Goal: Task Accomplishment & Management: Complete application form

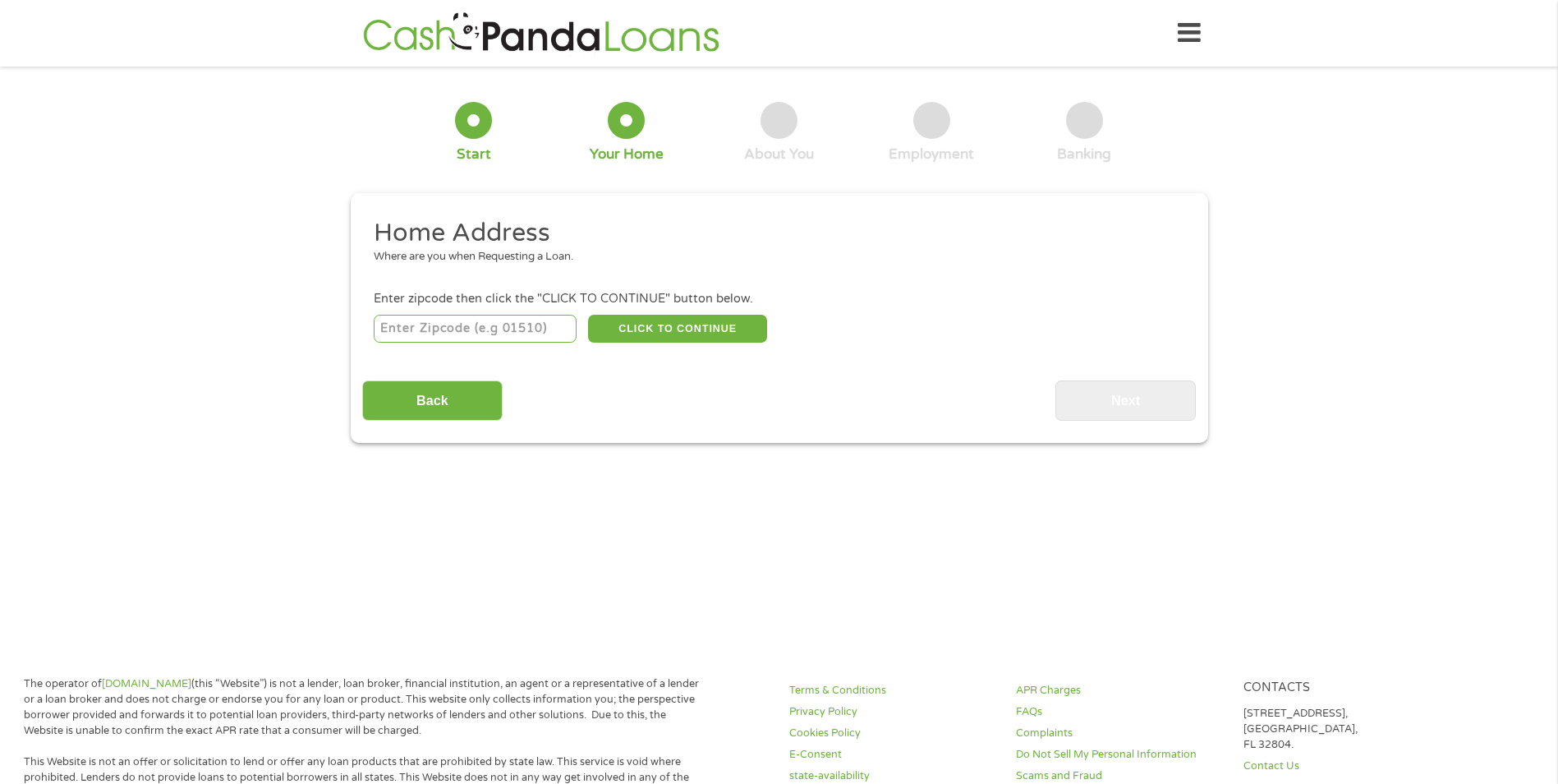
click at [507, 326] on input "number" at bounding box center [475, 328] width 203 height 28
type input "88007"
click at [726, 400] on div "Back Next" at bounding box center [779, 395] width 834 height 52
click at [707, 321] on button "CLICK TO CONTINUE" at bounding box center [677, 328] width 179 height 28
type input "88007"
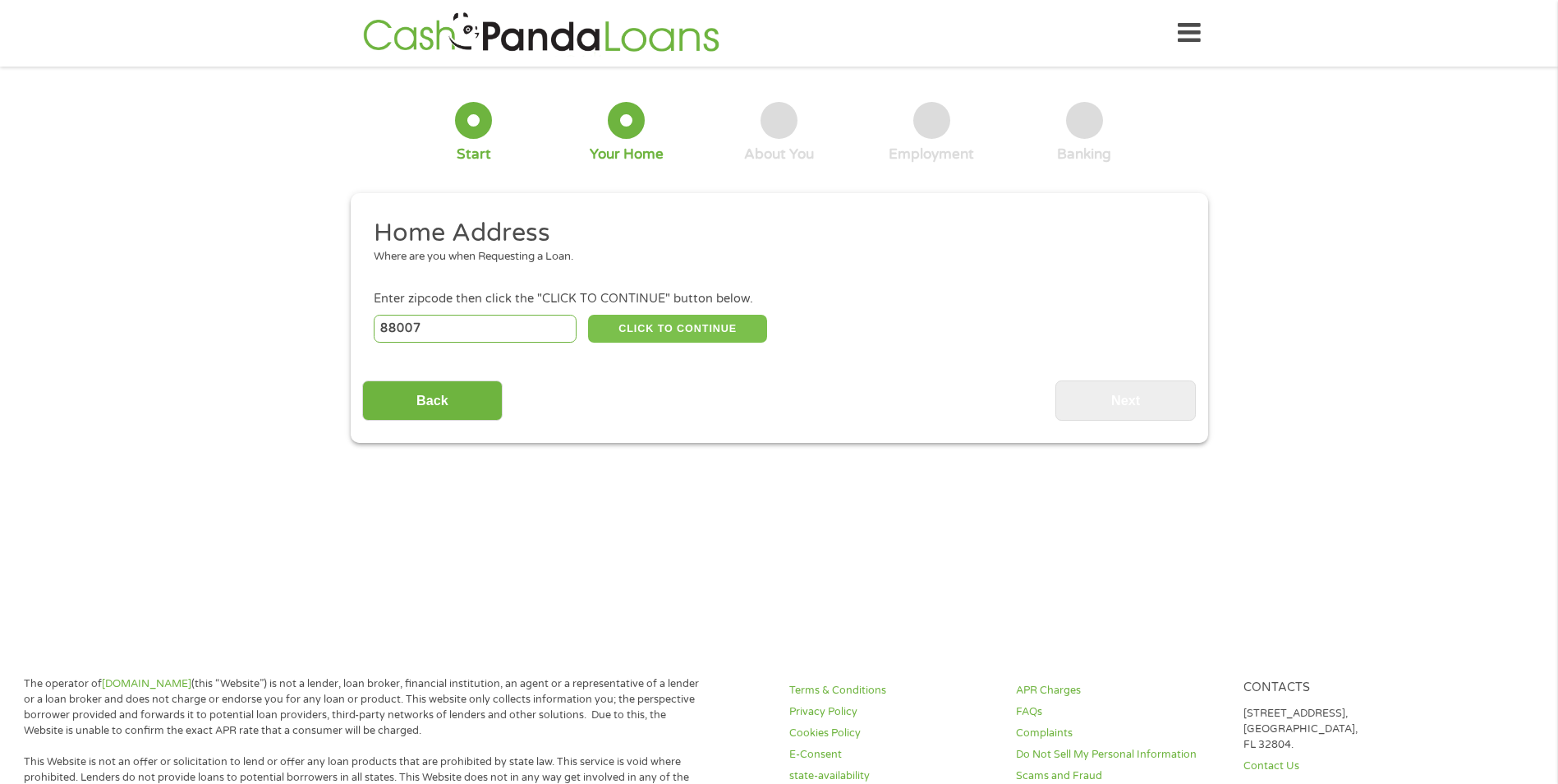
type input "Las Cruces"
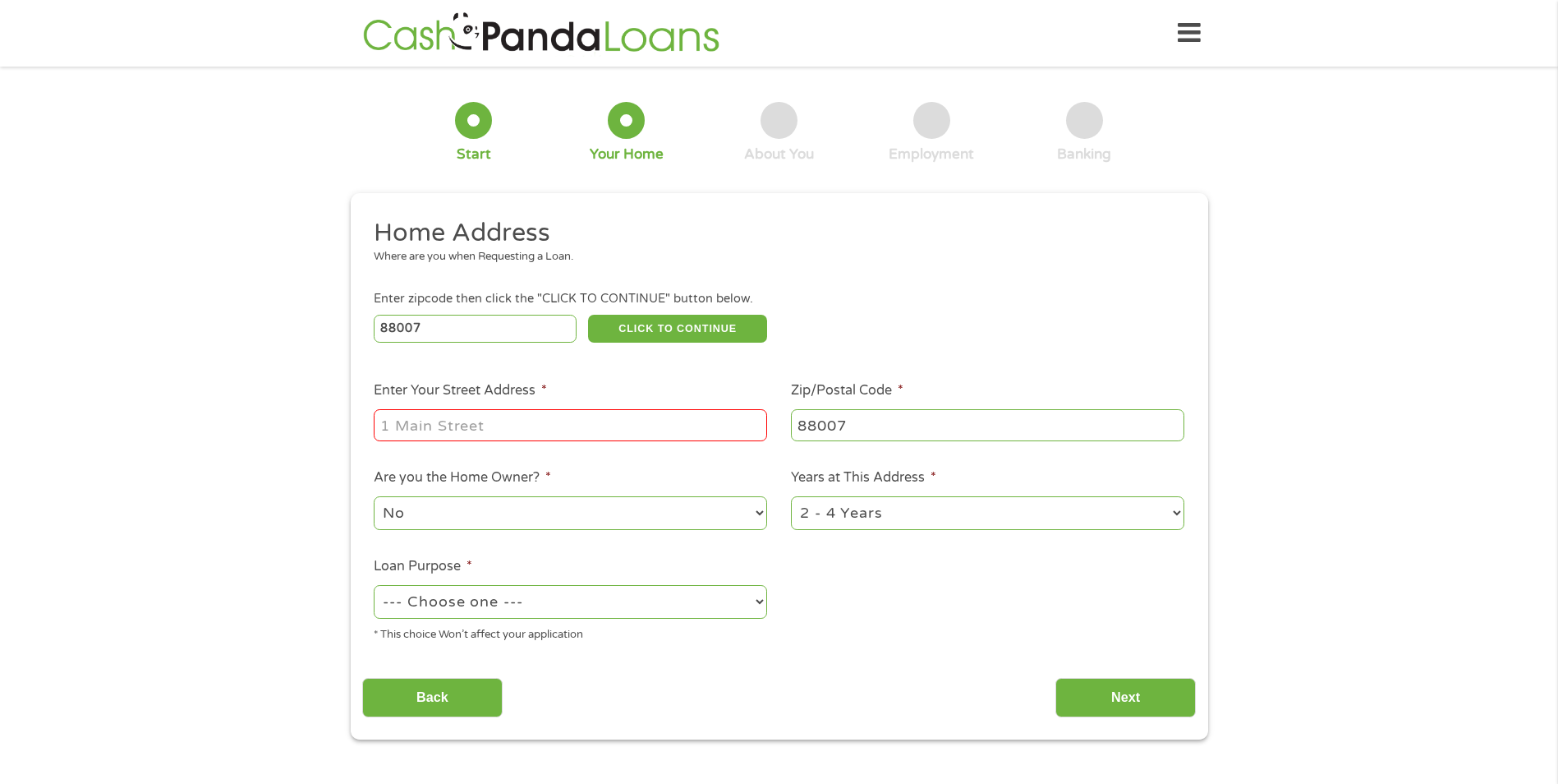
click at [553, 423] on input "Enter Your Street Address *" at bounding box center [570, 424] width 393 height 31
type input "[STREET_ADDRESS]"
click at [543, 514] on select "No Yes" at bounding box center [570, 513] width 393 height 33
click at [374, 496] on select "No Yes" at bounding box center [570, 513] width 393 height 33
click at [892, 513] on select "1 Year or less 1 - 2 Years 2 - 4 Years Over 4 Years" at bounding box center [987, 513] width 393 height 33
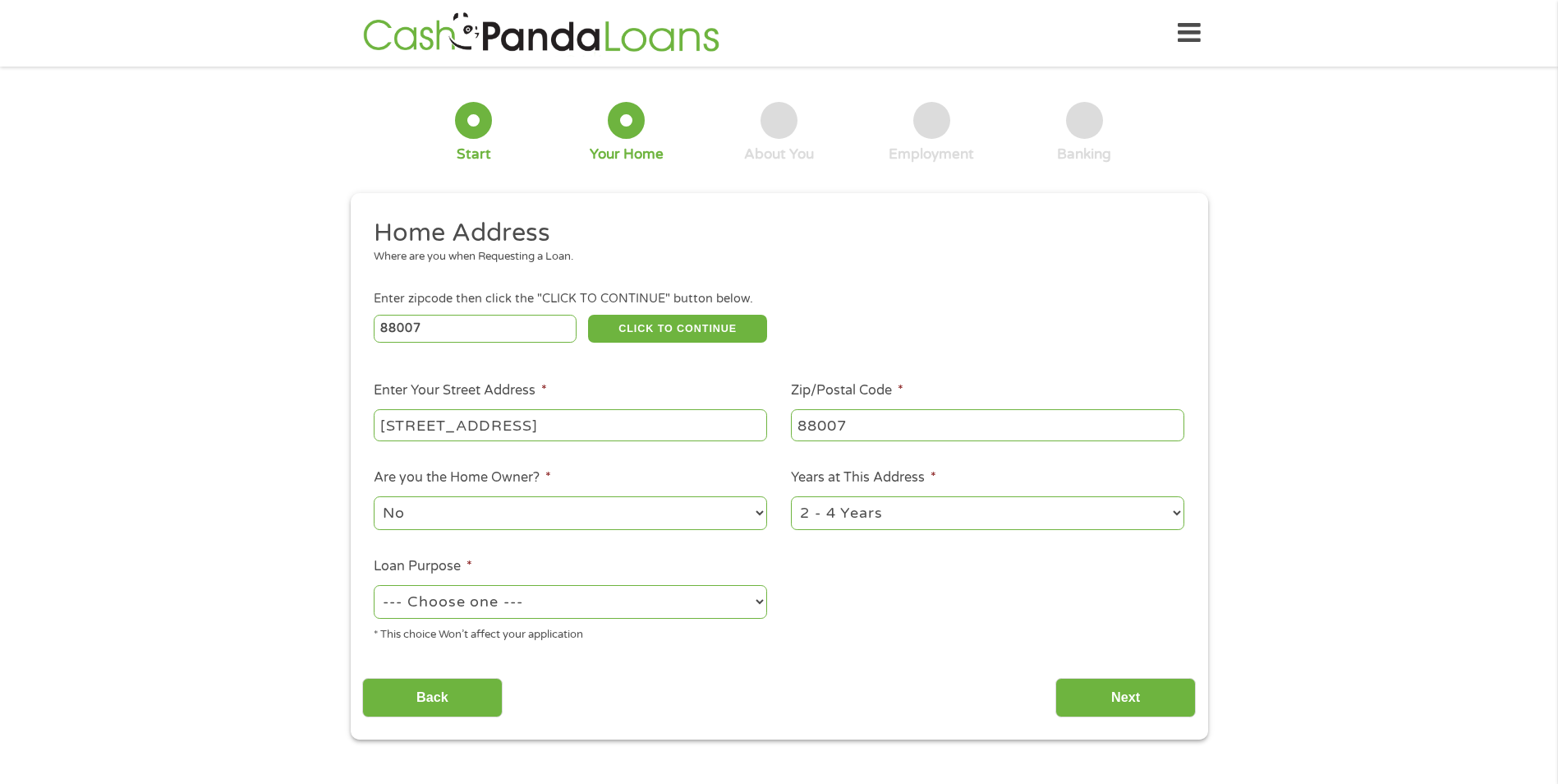
select select "60months"
click at [791, 496] on select "1 Year or less 1 - 2 Years 2 - 4 Years Over 4 Years" at bounding box center [987, 513] width 393 height 33
click at [651, 598] on select "--- Choose one --- Pay Bills Debt Consolidation Home Improvement Major Purchase…" at bounding box center [570, 601] width 393 height 33
select select "shorttermcash"
click at [374, 584] on select "--- Choose one --- Pay Bills Debt Consolidation Home Improvement Major Purchase…" at bounding box center [570, 601] width 393 height 33
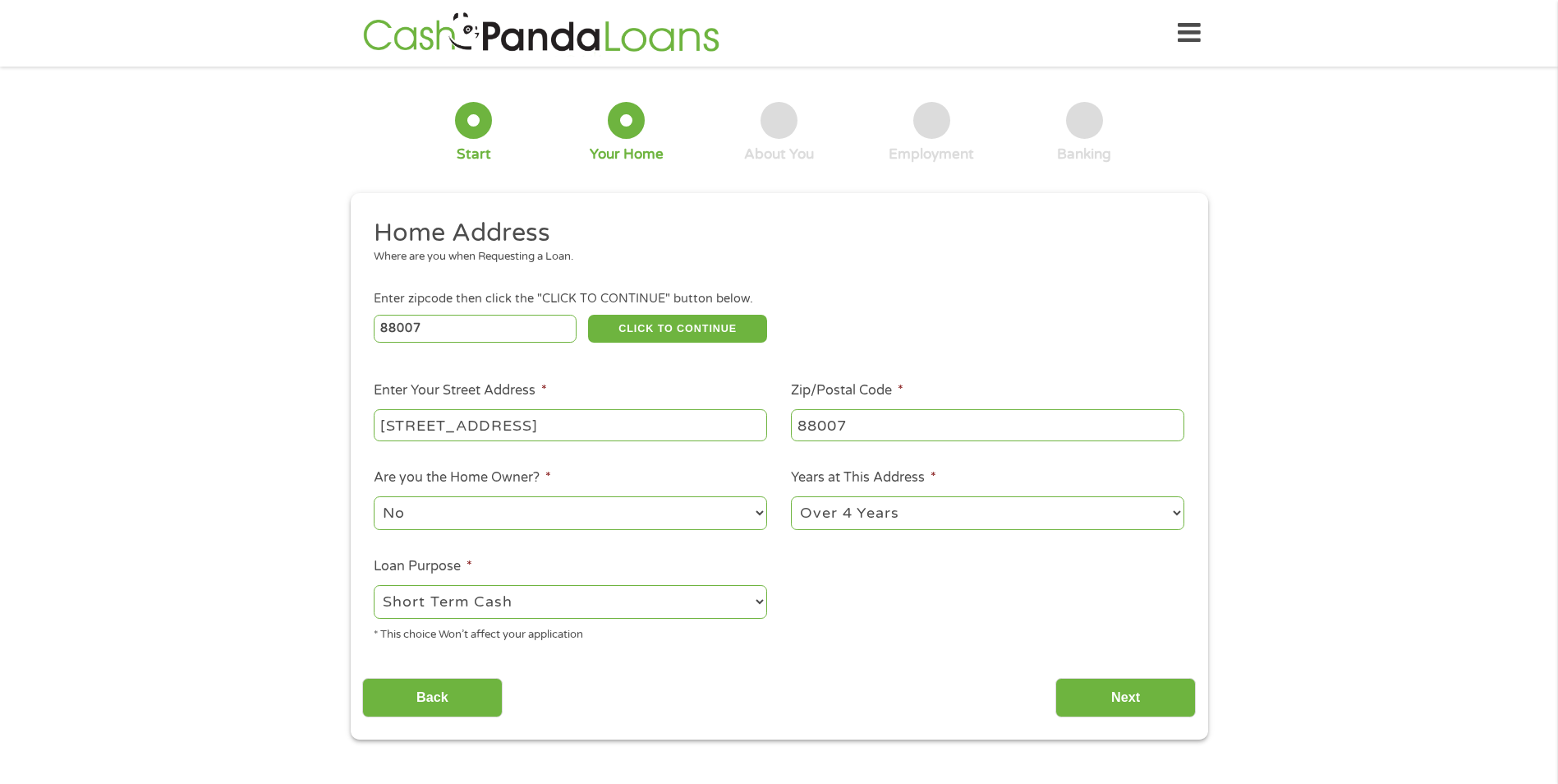
click at [852, 593] on ul "Home Address Where are you when Requesting a Loan. Enter zipcode then click the…" at bounding box center [779, 436] width 834 height 438
click at [1141, 706] on input "Next" at bounding box center [1126, 698] width 140 height 40
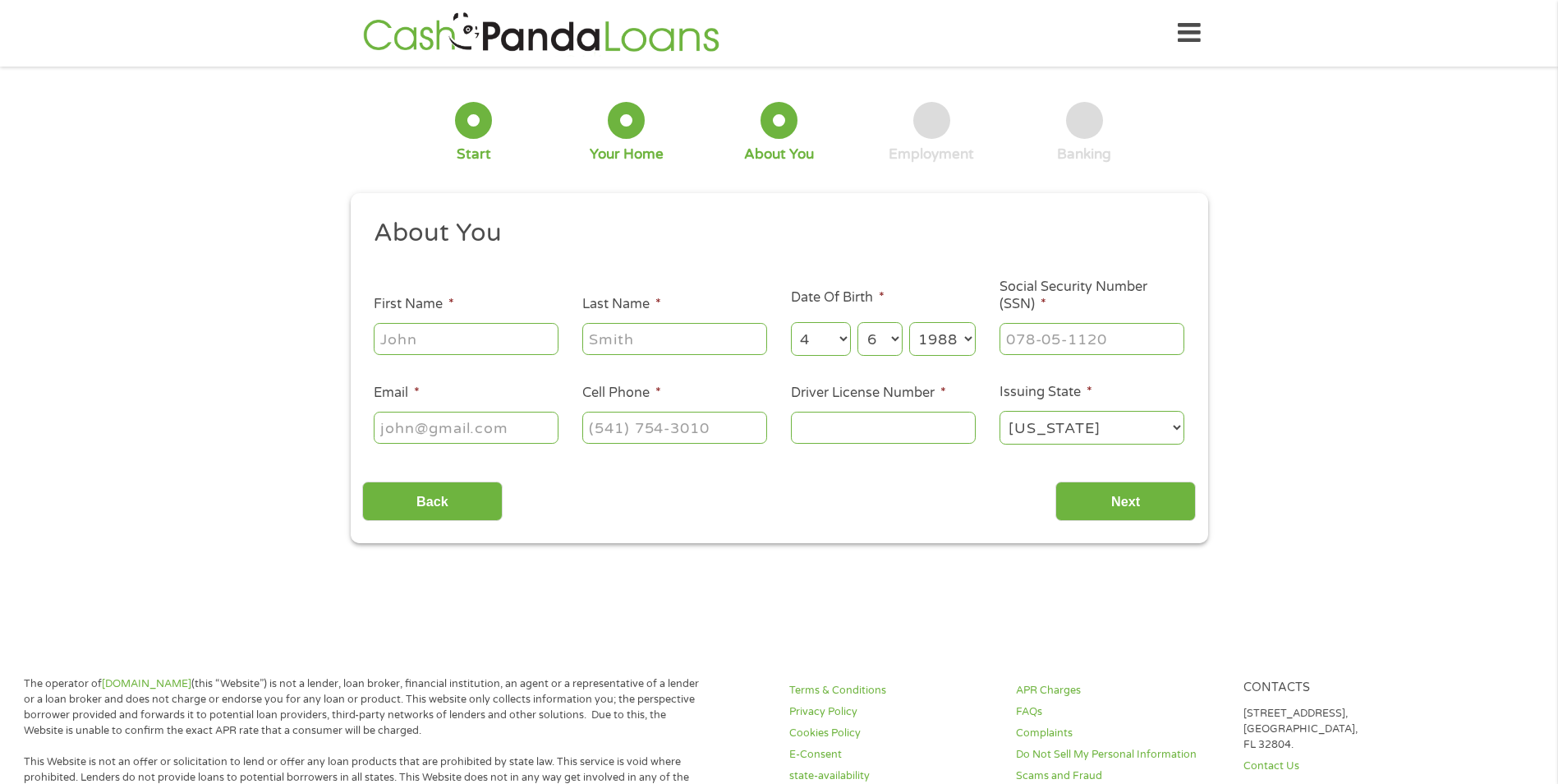
click at [474, 343] on input "First Name *" at bounding box center [466, 338] width 185 height 31
type input "[PERSON_NAME]"
type input "[EMAIL_ADDRESS][DOMAIN_NAME]"
type input "[PHONE_NUMBER]"
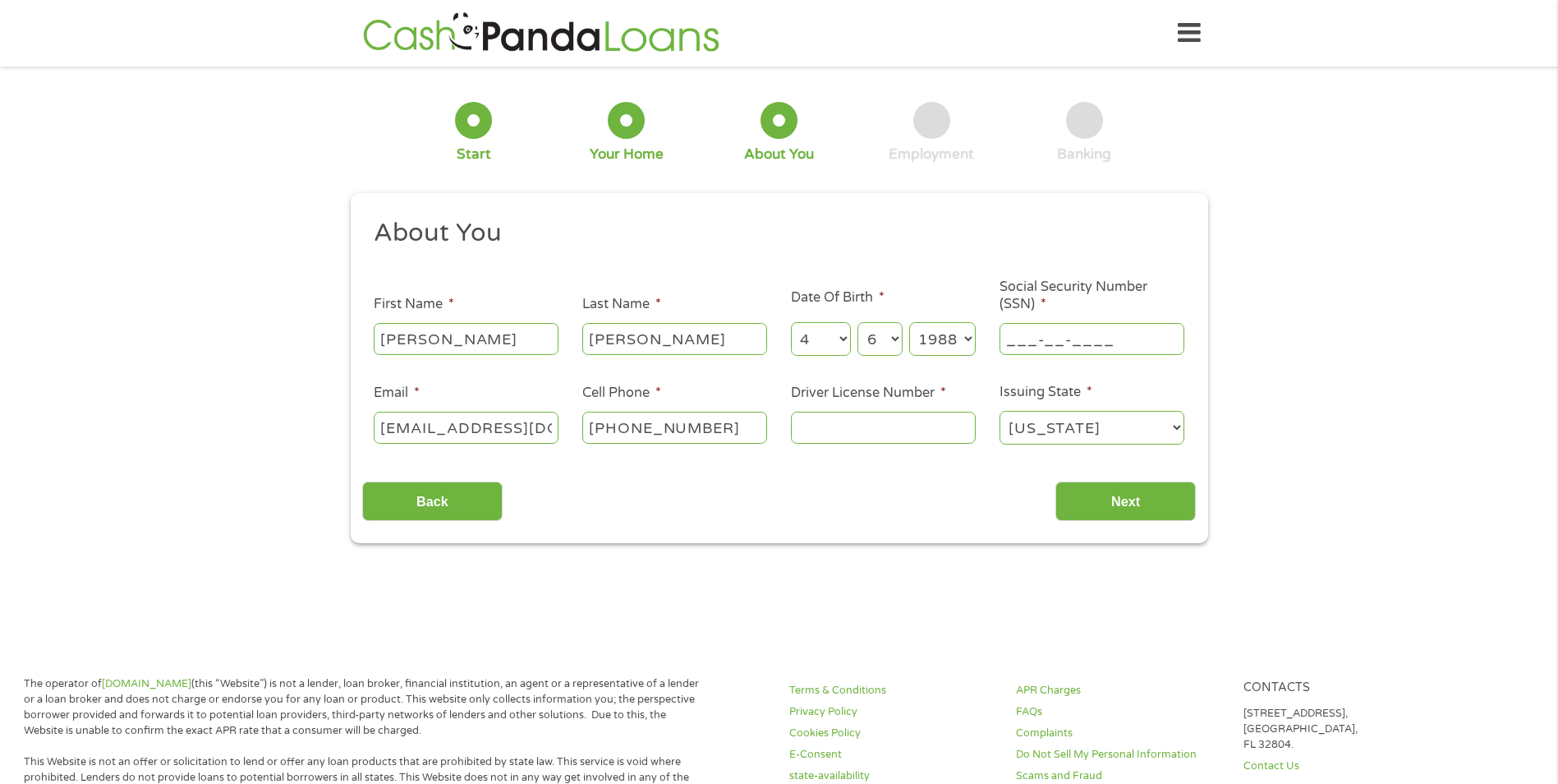
click at [1017, 341] on input "___-__-____" at bounding box center [1091, 338] width 185 height 31
type input "525-75-1449"
click at [901, 423] on input "Driver License Number *" at bounding box center [883, 427] width 185 height 31
type input "502460056"
click at [1090, 498] on input "Next" at bounding box center [1126, 502] width 140 height 40
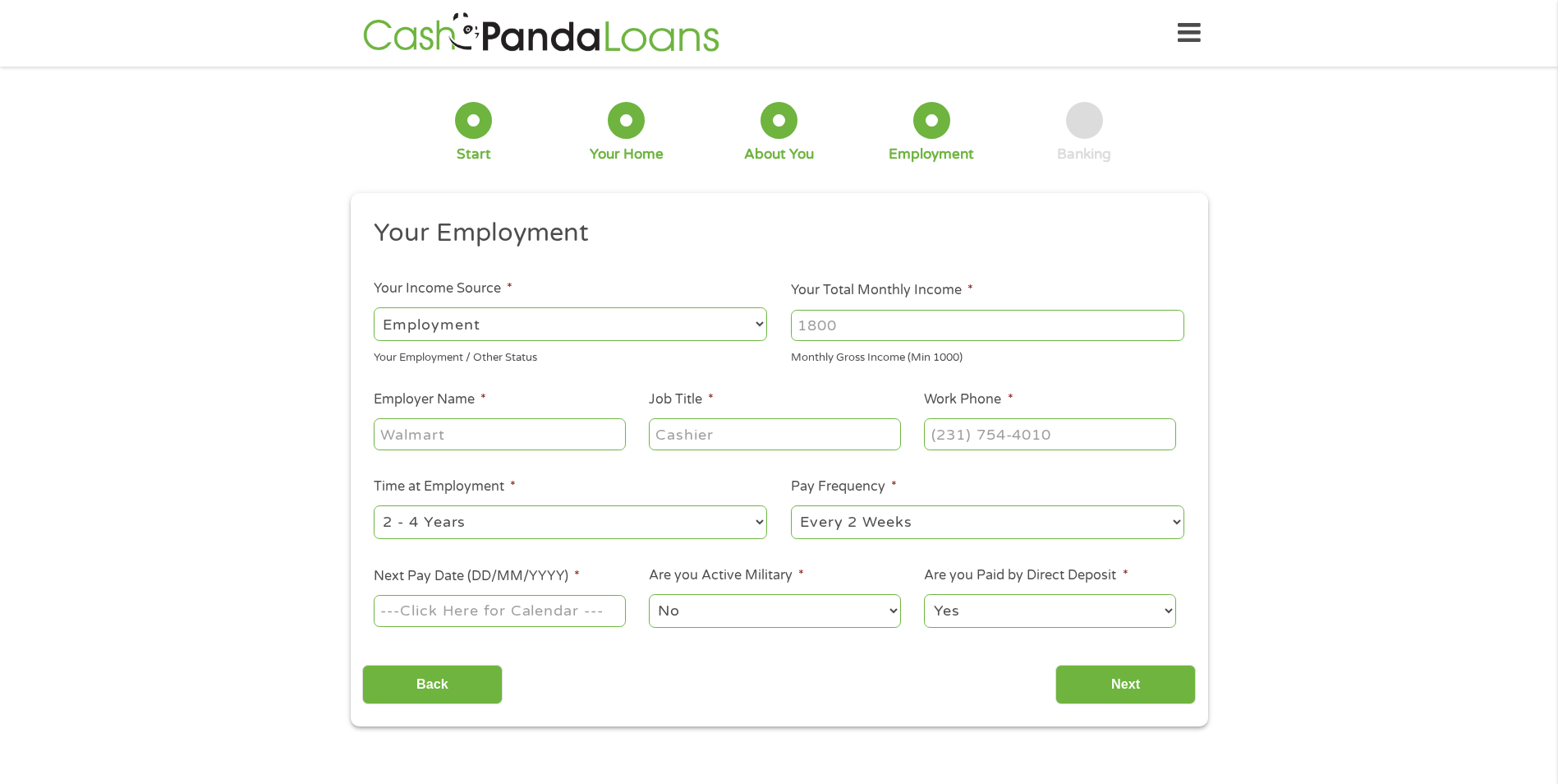
click at [821, 326] on input "Your Total Monthly Income *" at bounding box center [987, 325] width 393 height 31
type input "4000"
click at [539, 432] on input "Employer Name *" at bounding box center [499, 433] width 251 height 31
type input "Compass ABA"
click at [689, 423] on input "Job Title *" at bounding box center [774, 433] width 251 height 31
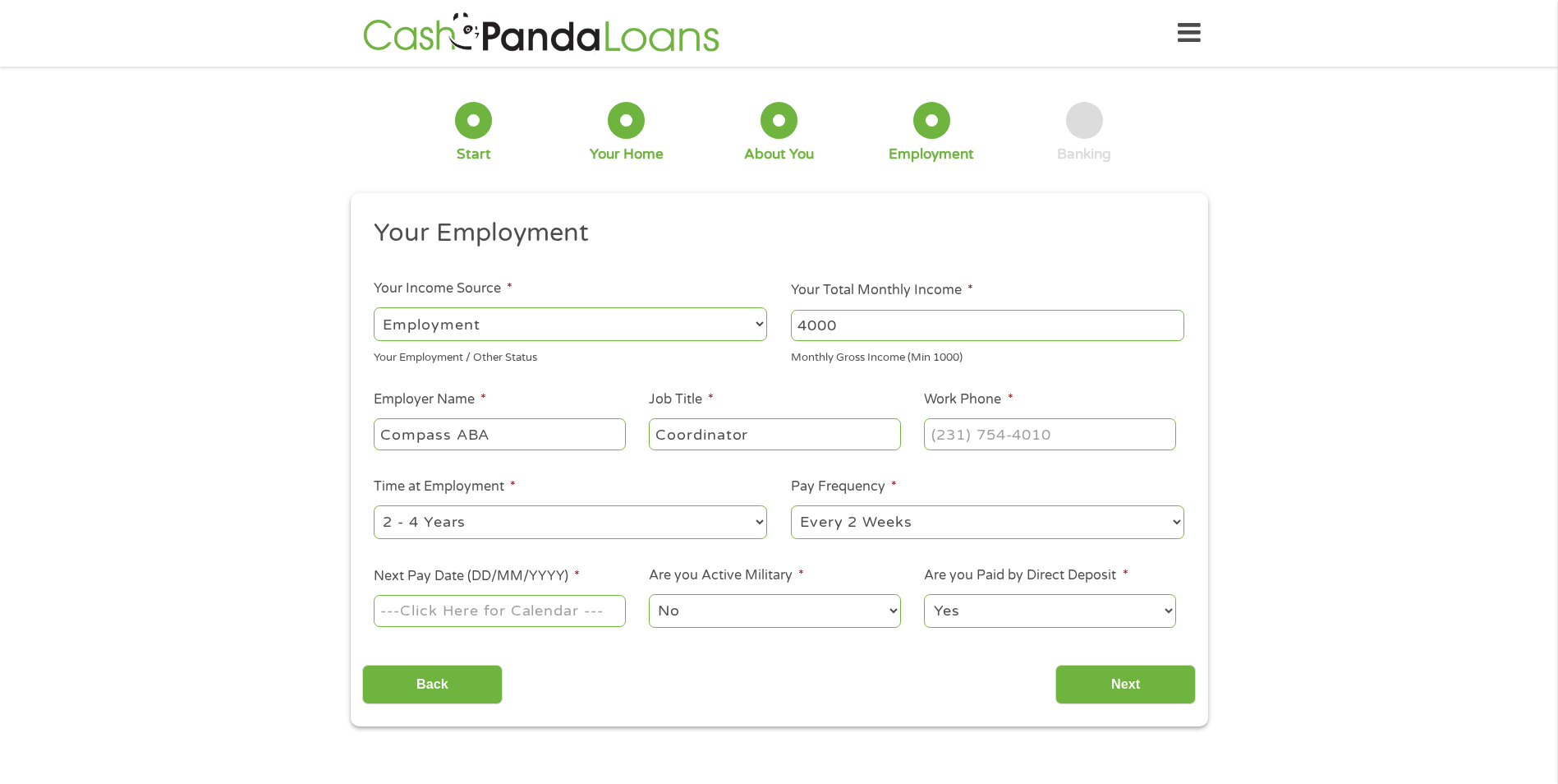
type input "Coordinator"
click at [964, 427] on input "(___) ___-____" at bounding box center [1050, 433] width 251 height 31
type input "[PHONE_NUMBER]"
click at [953, 532] on select "--- Choose one --- Every 2 Weeks Every Week Monthly Semi-Monthly" at bounding box center [987, 522] width 393 height 33
click at [791, 505] on select "--- Choose one --- Every 2 Weeks Every Week Monthly Semi-Monthly" at bounding box center [987, 522] width 393 height 33
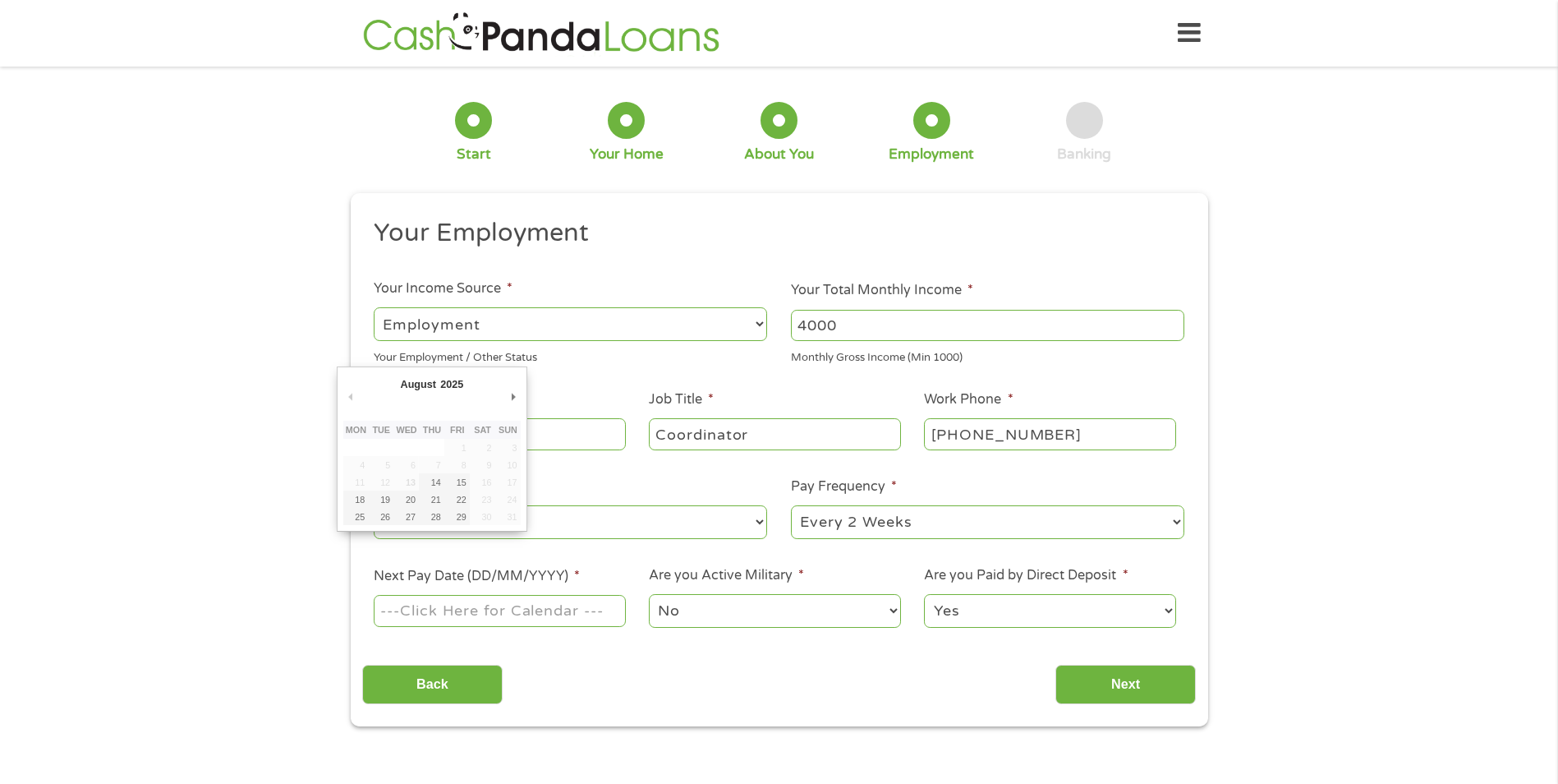
click at [549, 615] on input "Next Pay Date (DD/MM/YYYY) *" at bounding box center [499, 609] width 251 height 31
type input "[DATE]"
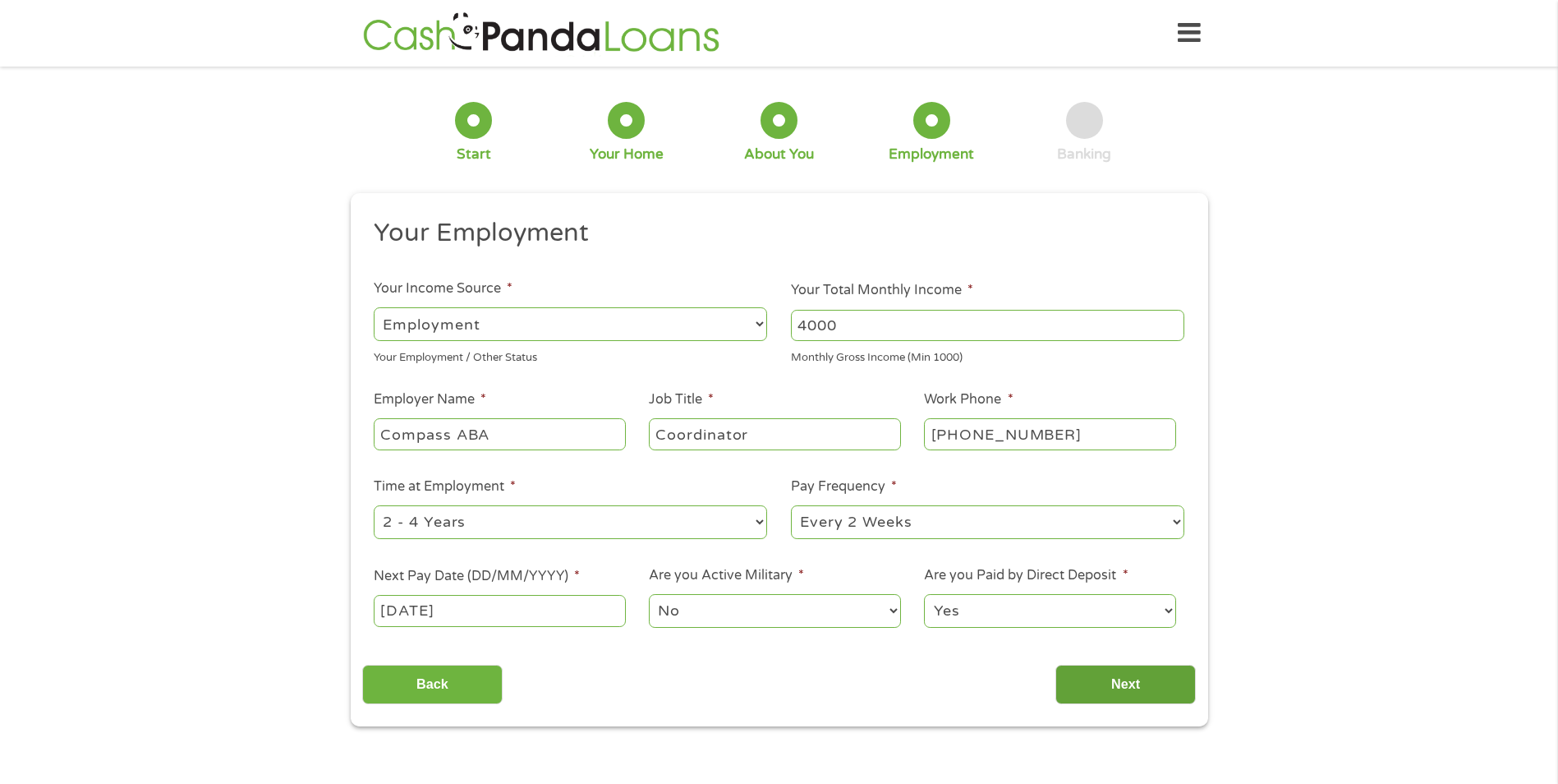
click at [1108, 670] on input "Next" at bounding box center [1126, 685] width 140 height 40
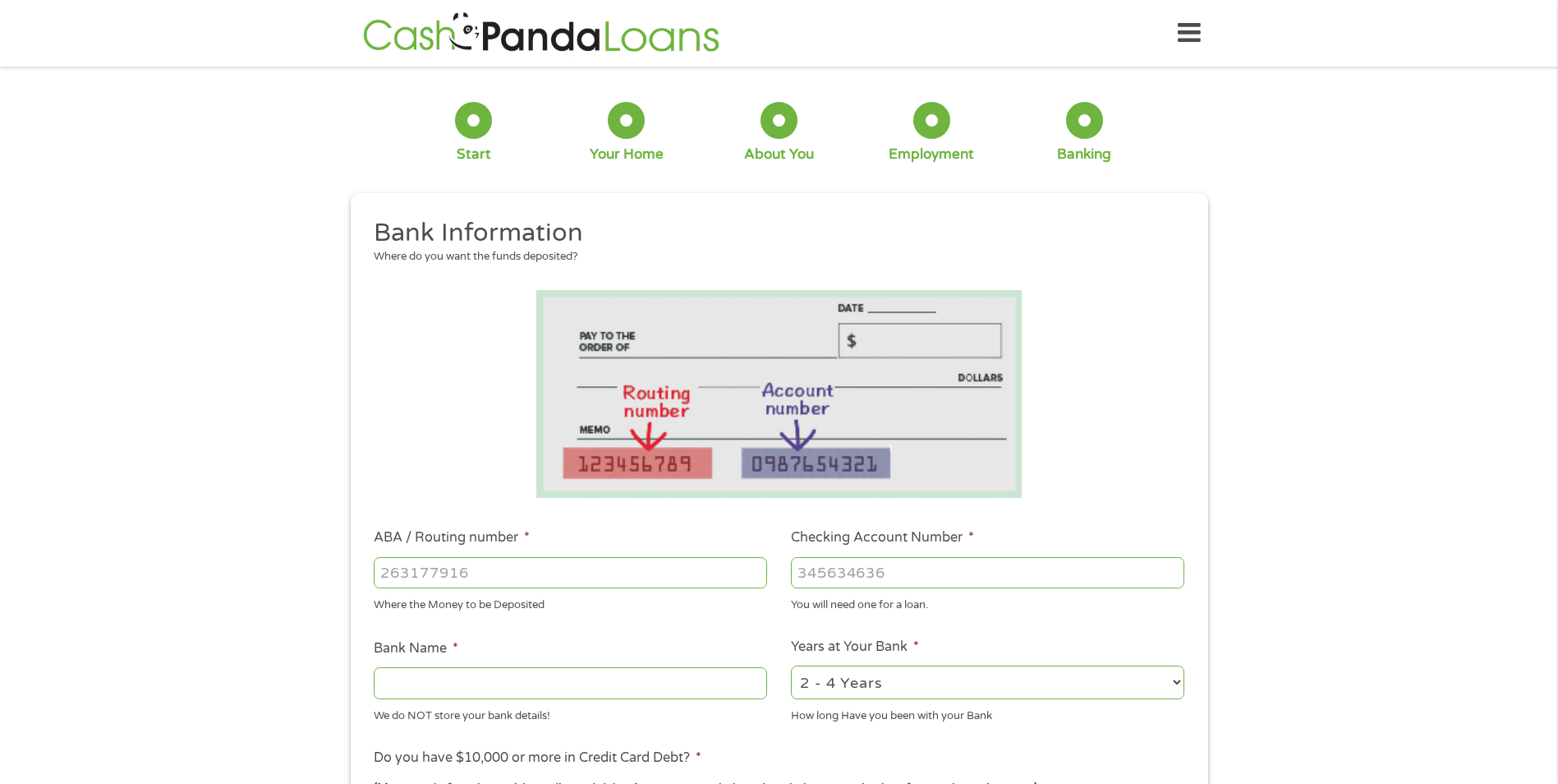
click at [500, 569] on input "ABA / Routing number *" at bounding box center [570, 572] width 393 height 31
type input "256074974"
type input "NAVY FEDERAL CREDIT UNION"
type input "256074974"
click at [830, 574] on input "Checking Account Number *" at bounding box center [987, 572] width 393 height 31
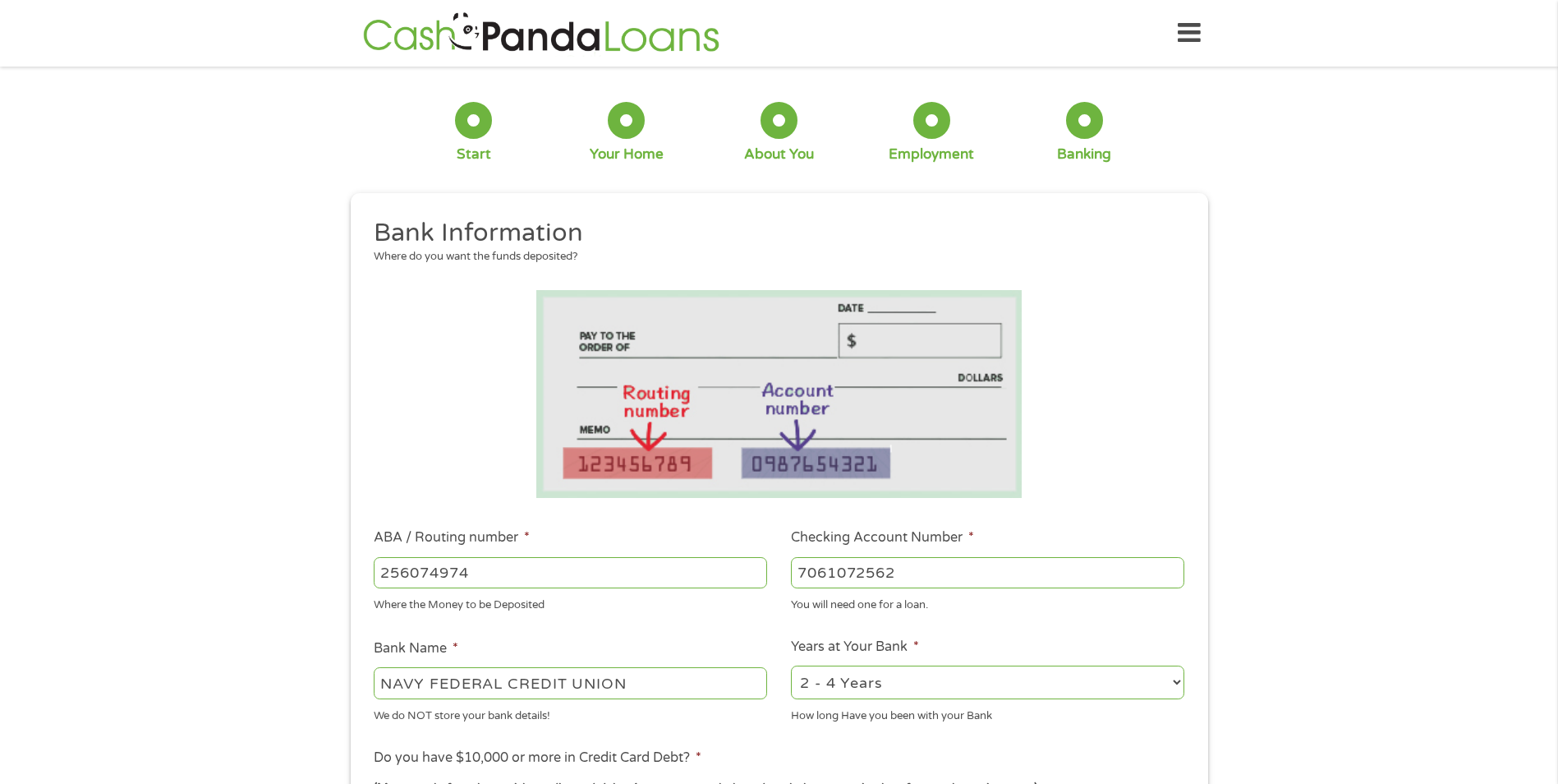
type input "7061072562"
click at [759, 639] on li "Bank Name * NAVY FEDERAL CREDIT UNION We do NOT store your bank details!" at bounding box center [571, 680] width 417 height 85
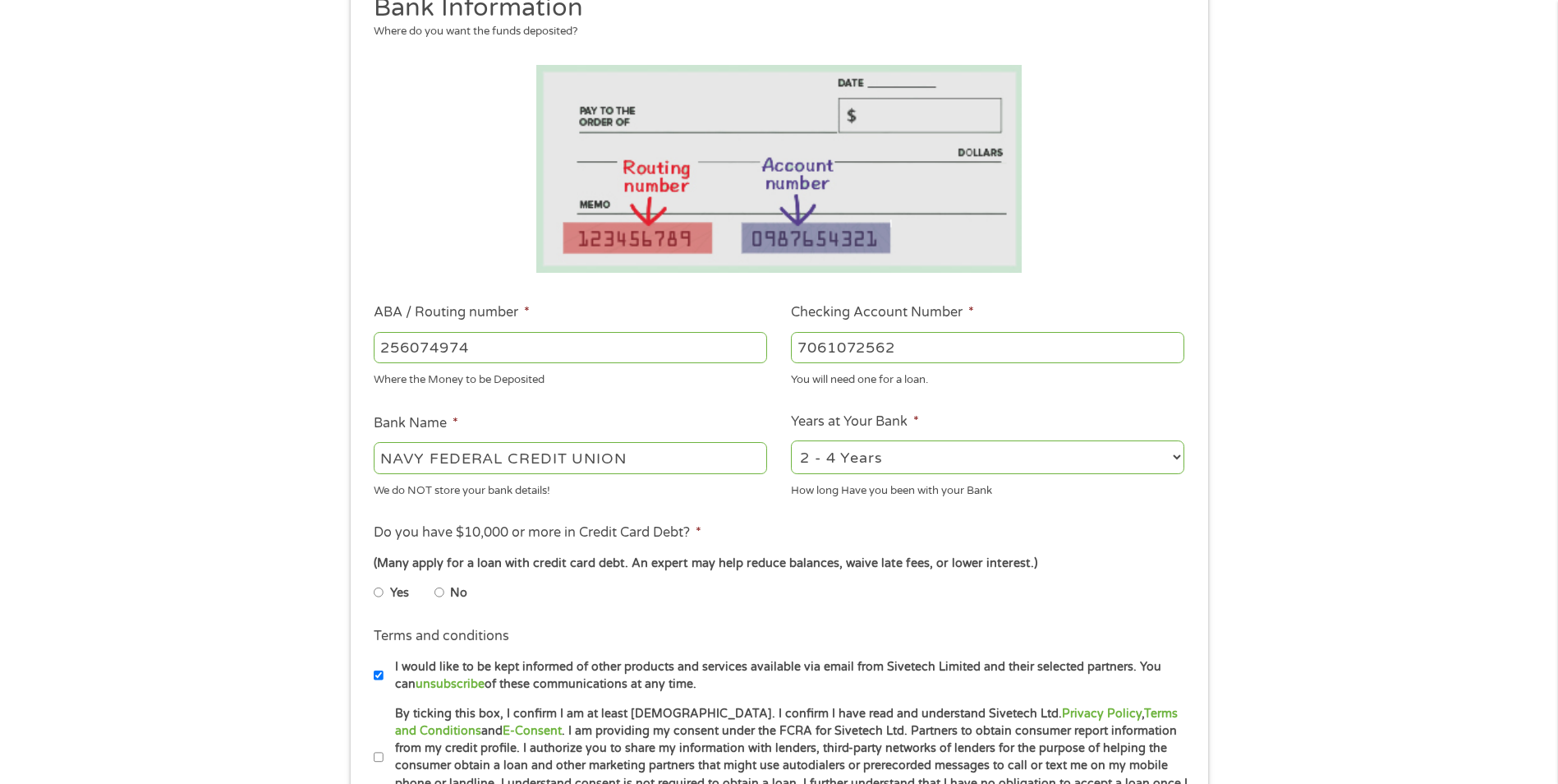
scroll to position [411, 0]
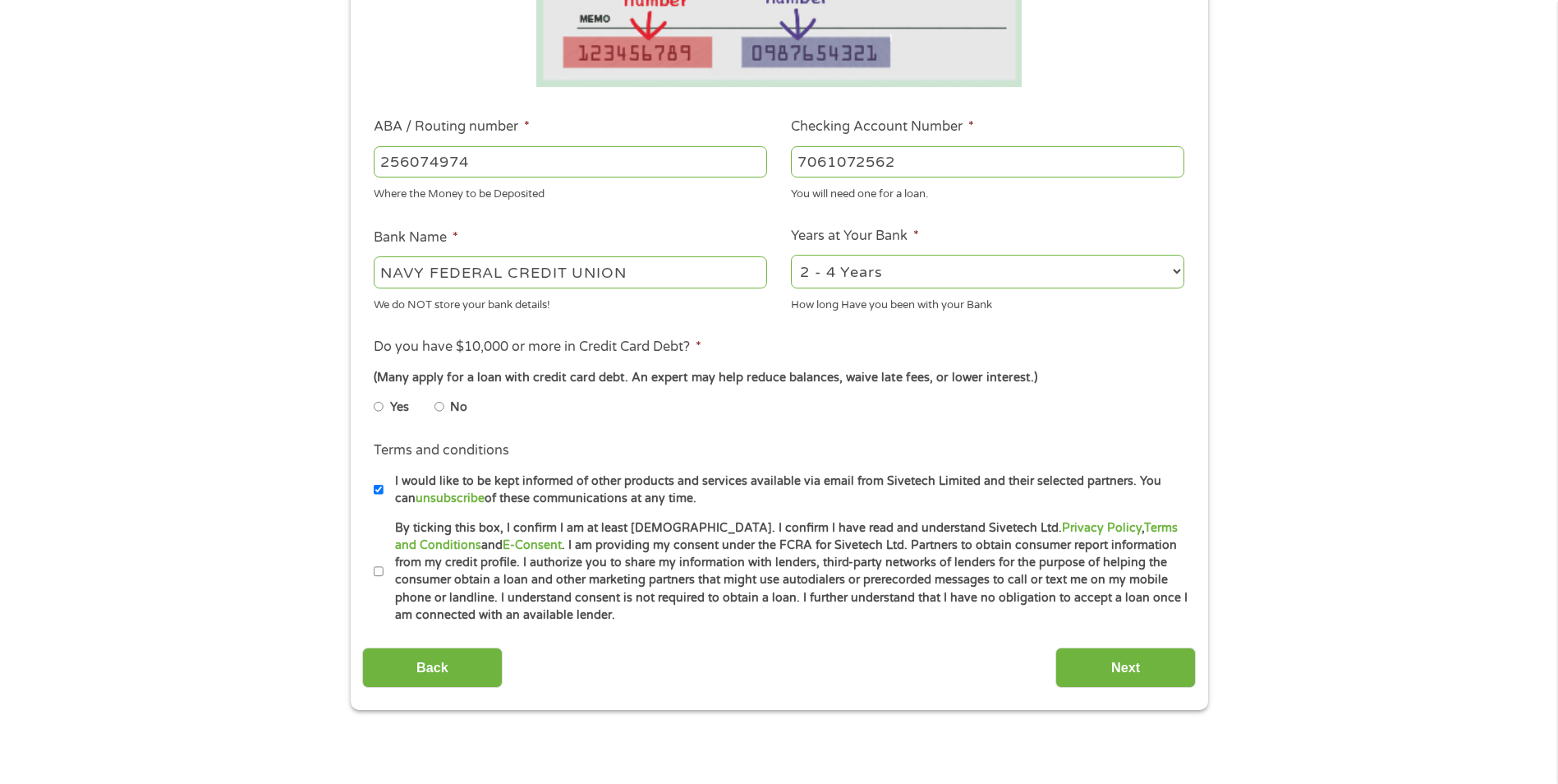
click at [854, 268] on select "2 - 4 Years 6 - 12 Months 1 - 2 Years Over 4 Years" at bounding box center [987, 271] width 393 height 33
select select "60months"
click at [791, 255] on select "2 - 4 Years 6 - 12 Months 1 - 2 Years Over 4 Years" at bounding box center [987, 271] width 393 height 33
click at [440, 404] on input "No" at bounding box center [439, 406] width 10 height 26
radio input "true"
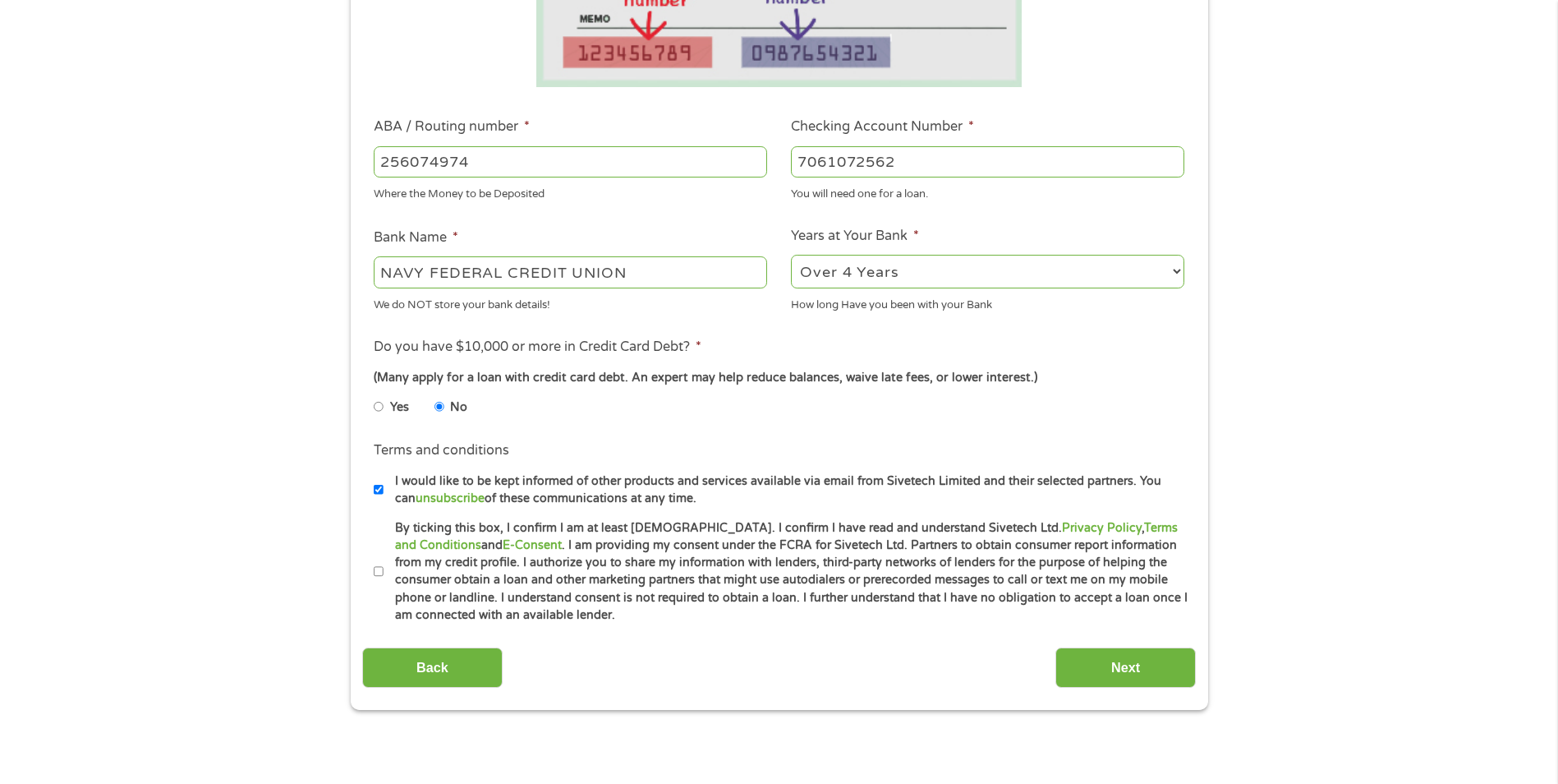
click at [524, 426] on ul "Yes No" at bounding box center [569, 409] width 392 height 38
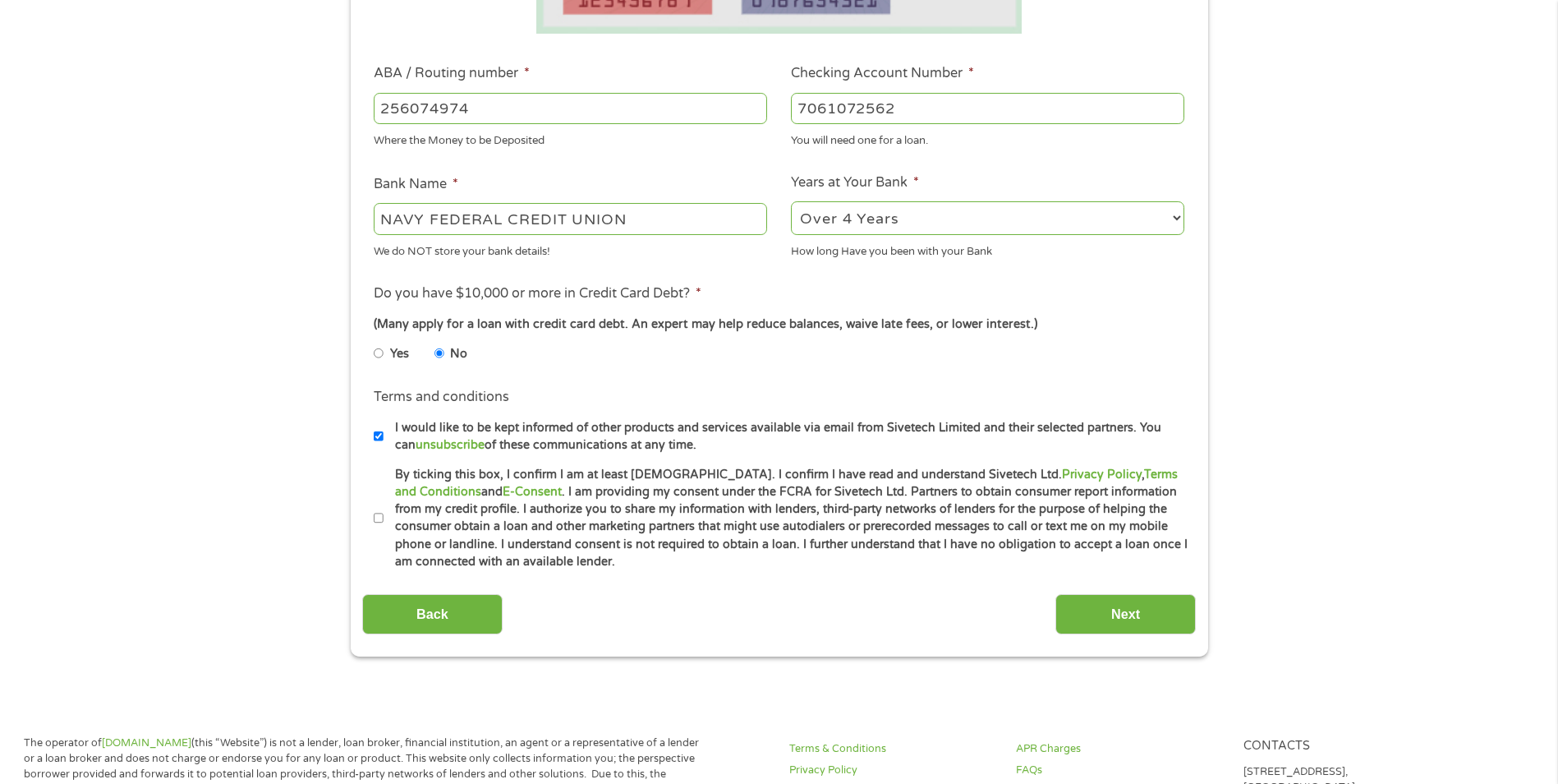
scroll to position [493, 0]
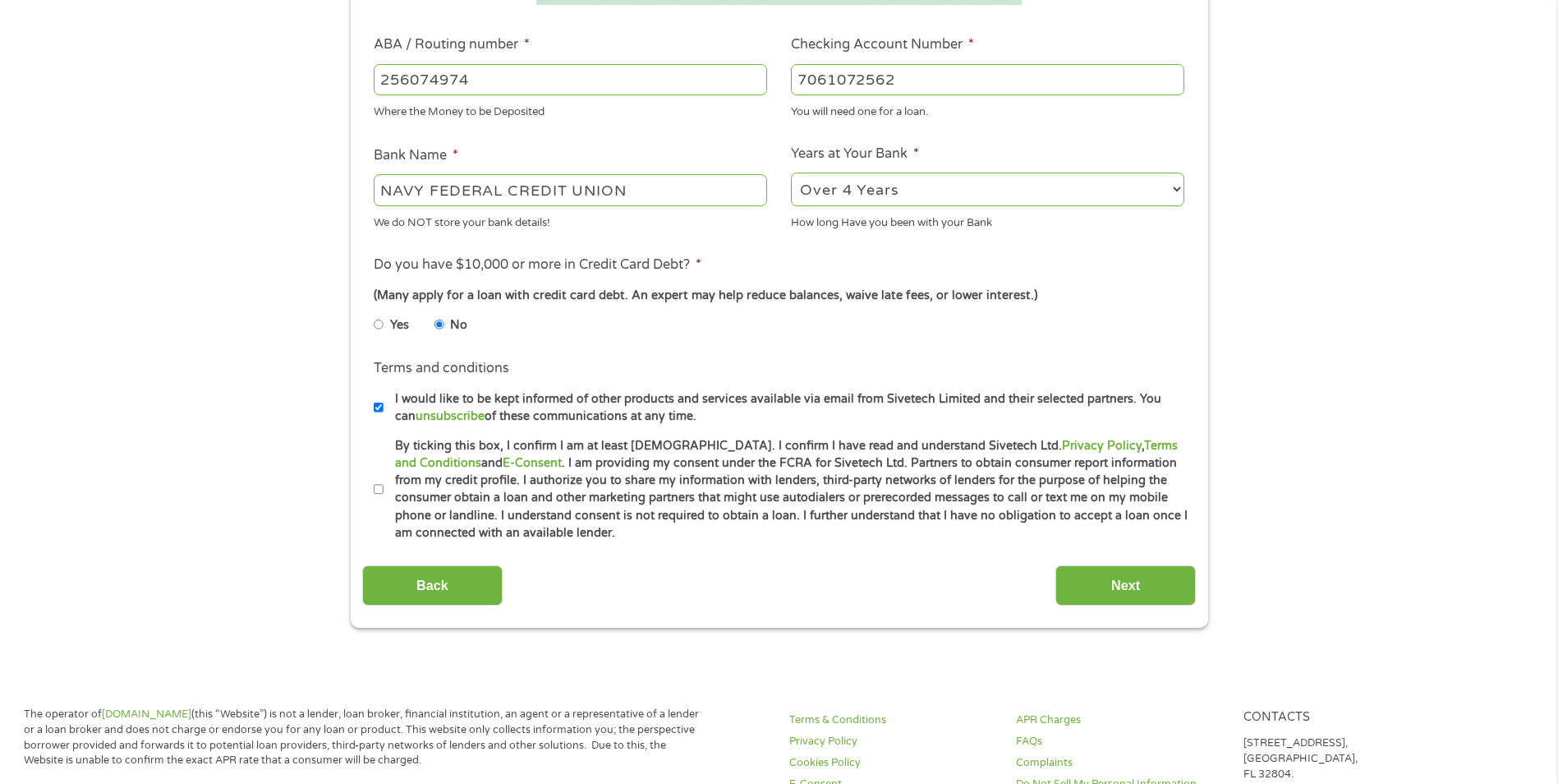
click at [378, 486] on input "By ticking this box, I confirm I am at least [DEMOGRAPHIC_DATA]. I confirm I ha…" at bounding box center [379, 489] width 10 height 26
checkbox input "true"
click at [378, 407] on input "I would like to be kept informed of other products and services available via e…" at bounding box center [379, 407] width 10 height 26
checkbox input "false"
click at [1121, 593] on input "Next" at bounding box center [1126, 585] width 140 height 40
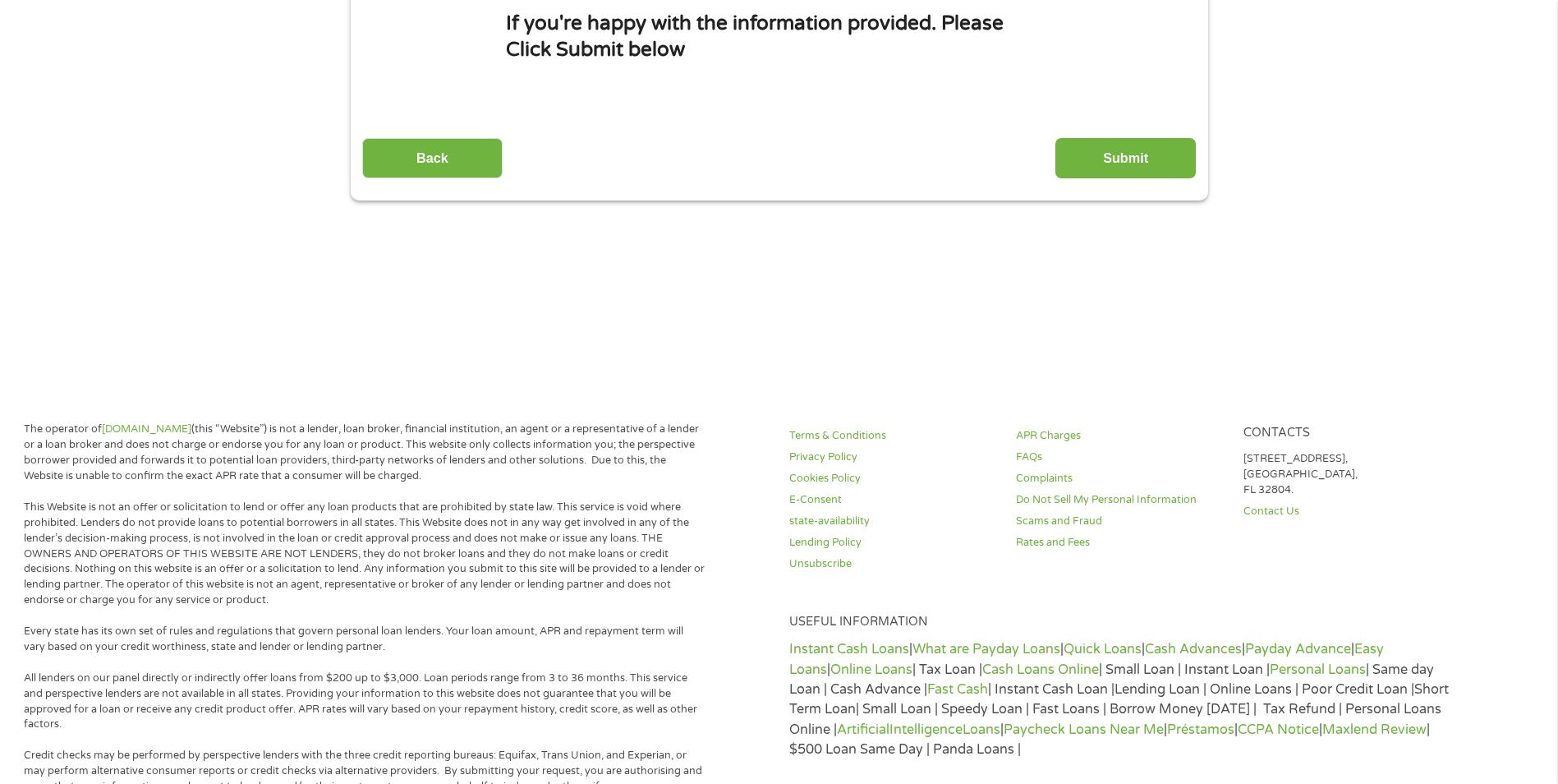
scroll to position [0, 0]
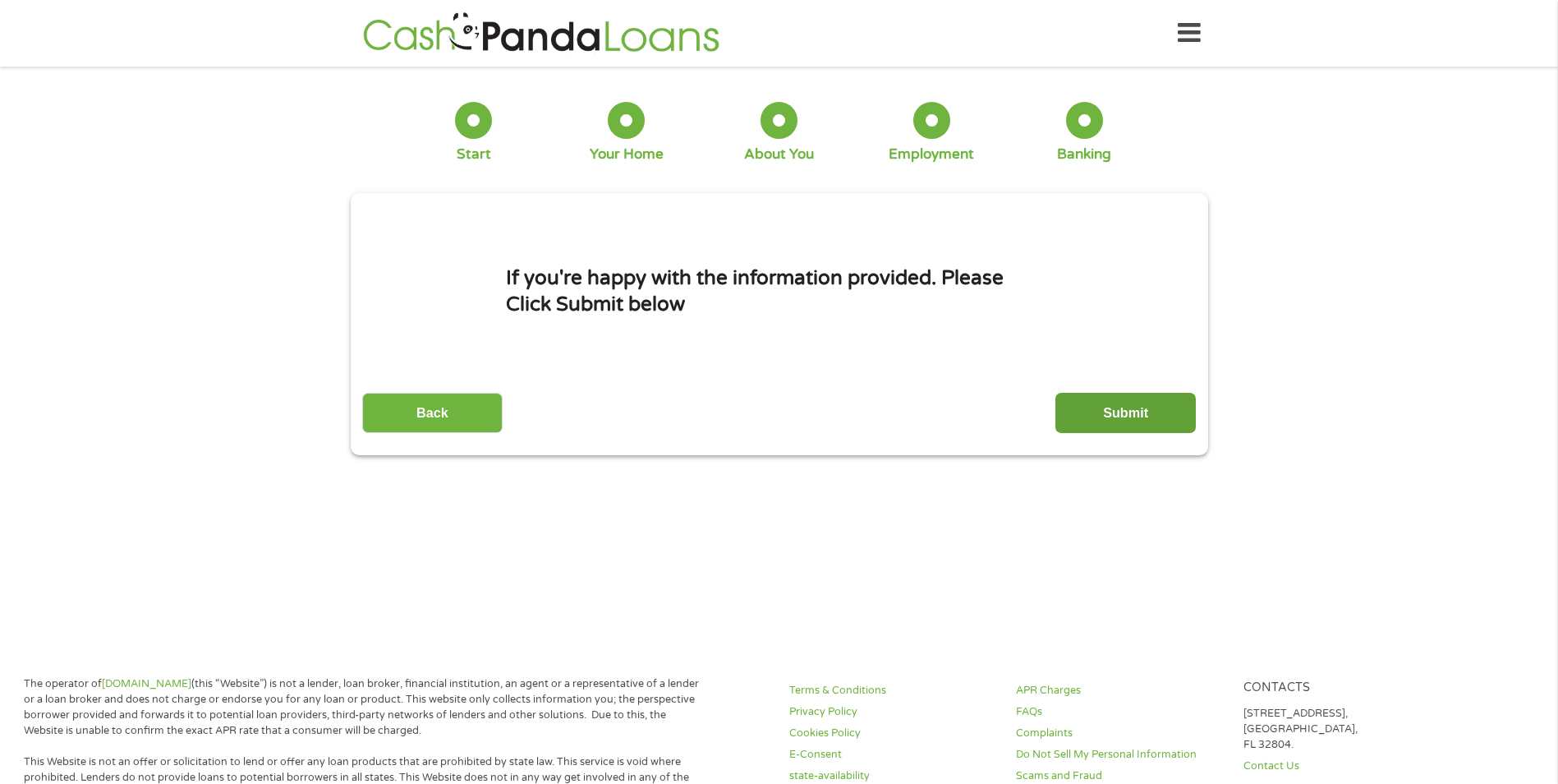
click at [1105, 424] on input "Submit" at bounding box center [1126, 412] width 140 height 40
